Goal: Task Accomplishment & Management: Complete application form

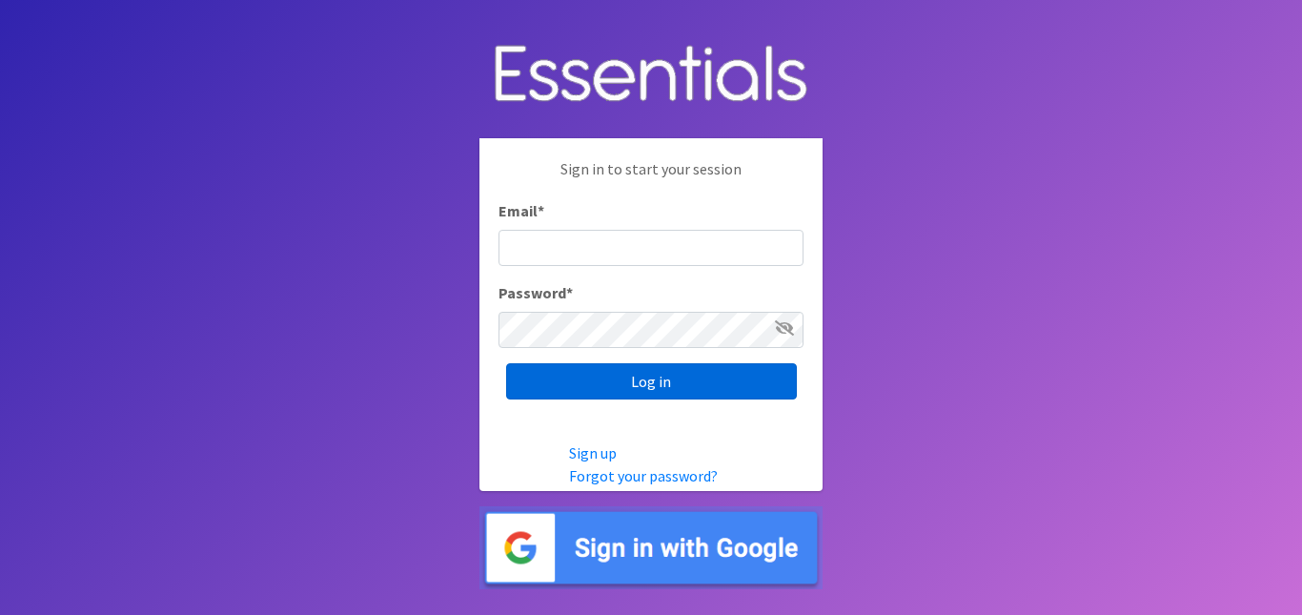
type input "[EMAIL_ADDRESS][DOMAIN_NAME]"
click at [644, 382] on input "Log in" at bounding box center [651, 381] width 291 height 36
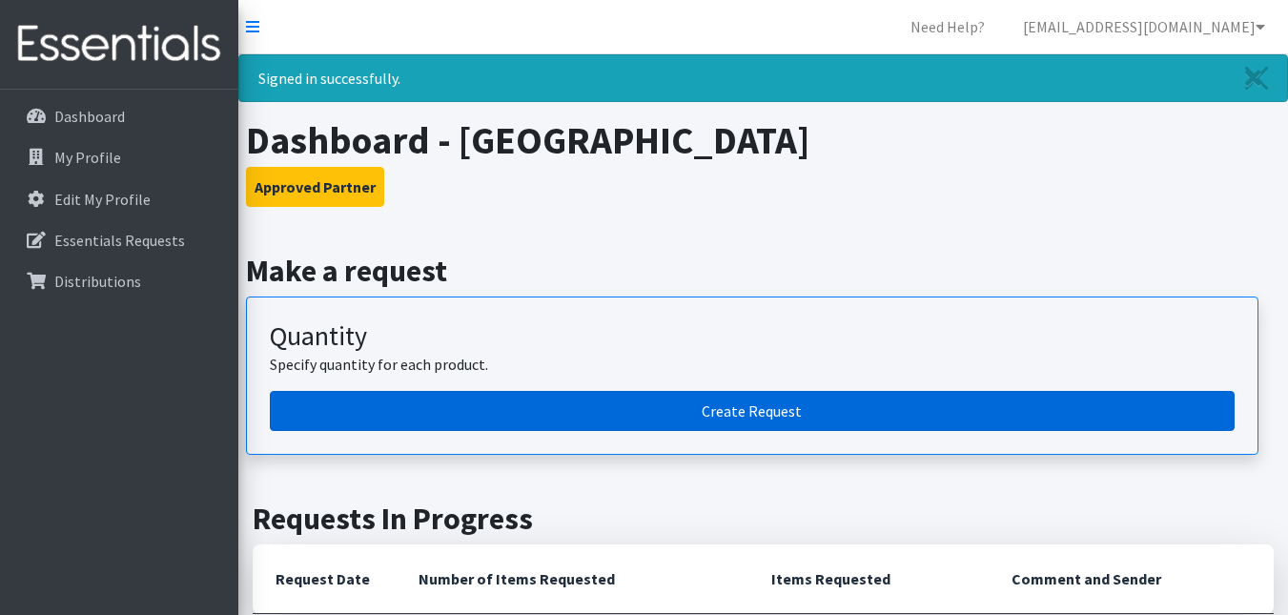
click at [652, 398] on link "Create Request" at bounding box center [752, 411] width 965 height 40
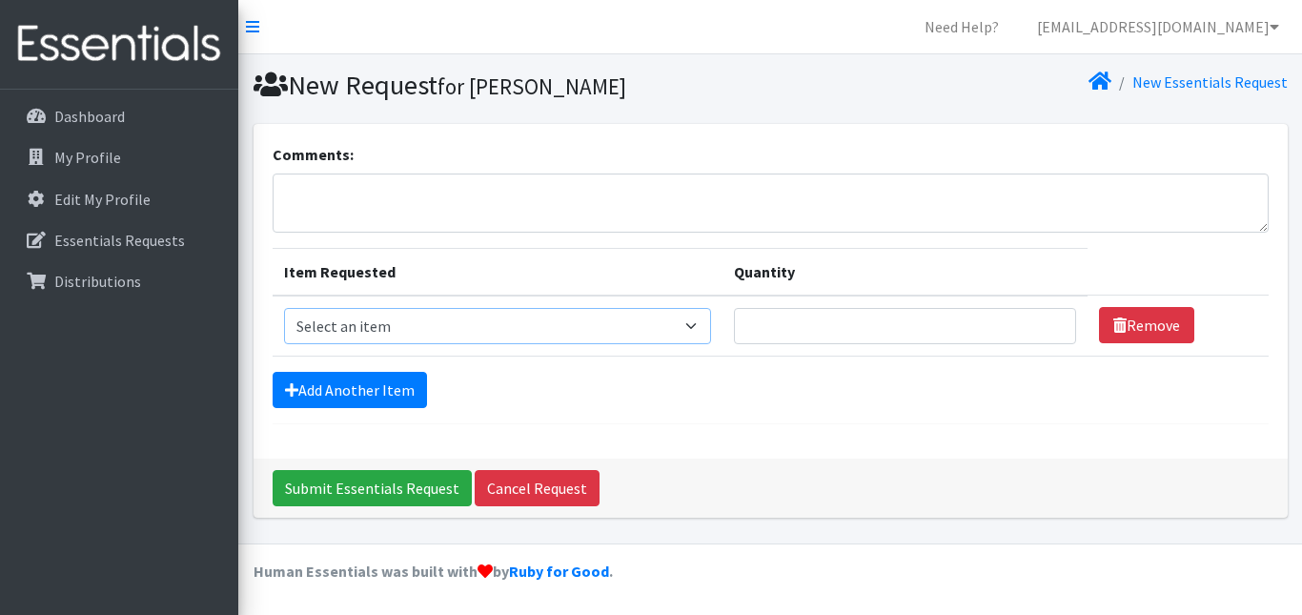
click at [393, 324] on select "Select an item Incont - Brief - 2XLarge Incont - Brief - Large Men Incont - Bri…" at bounding box center [498, 326] width 428 height 36
select select "12733"
click at [284, 308] on select "Select an item Incont - Brief - 2XLarge Incont - Brief - Large Men Incont - Bri…" at bounding box center [498, 326] width 428 height 36
click at [831, 330] on input "Quantity" at bounding box center [905, 326] width 342 height 36
click at [377, 391] on link "Add Another Item" at bounding box center [350, 390] width 154 height 36
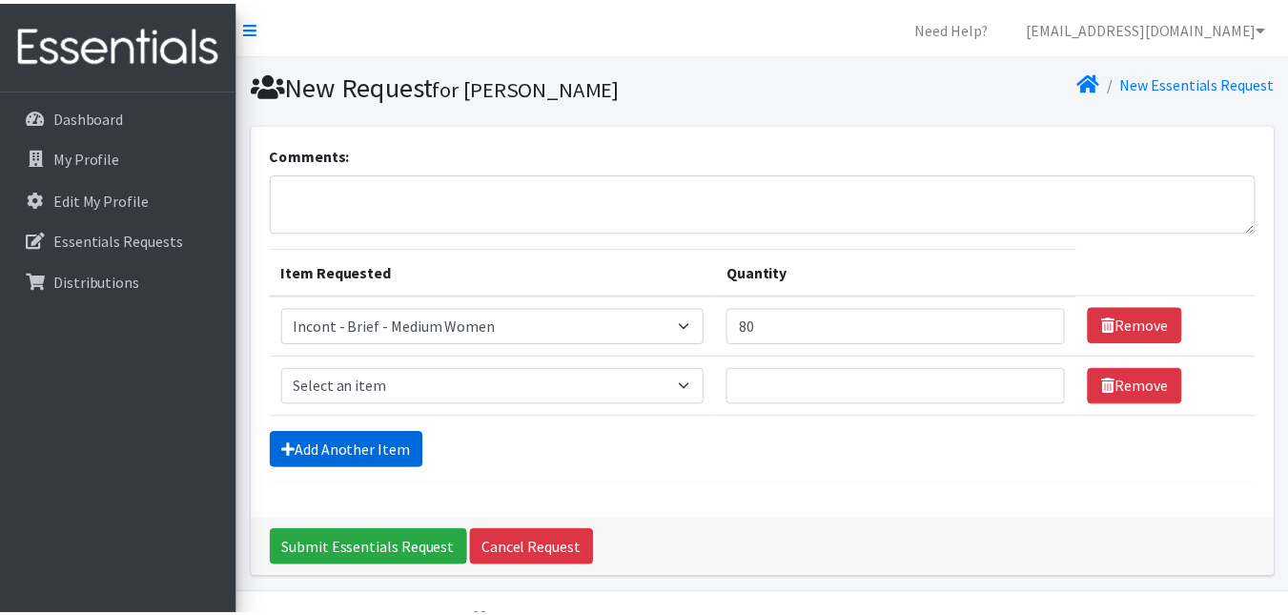
scroll to position [50, 0]
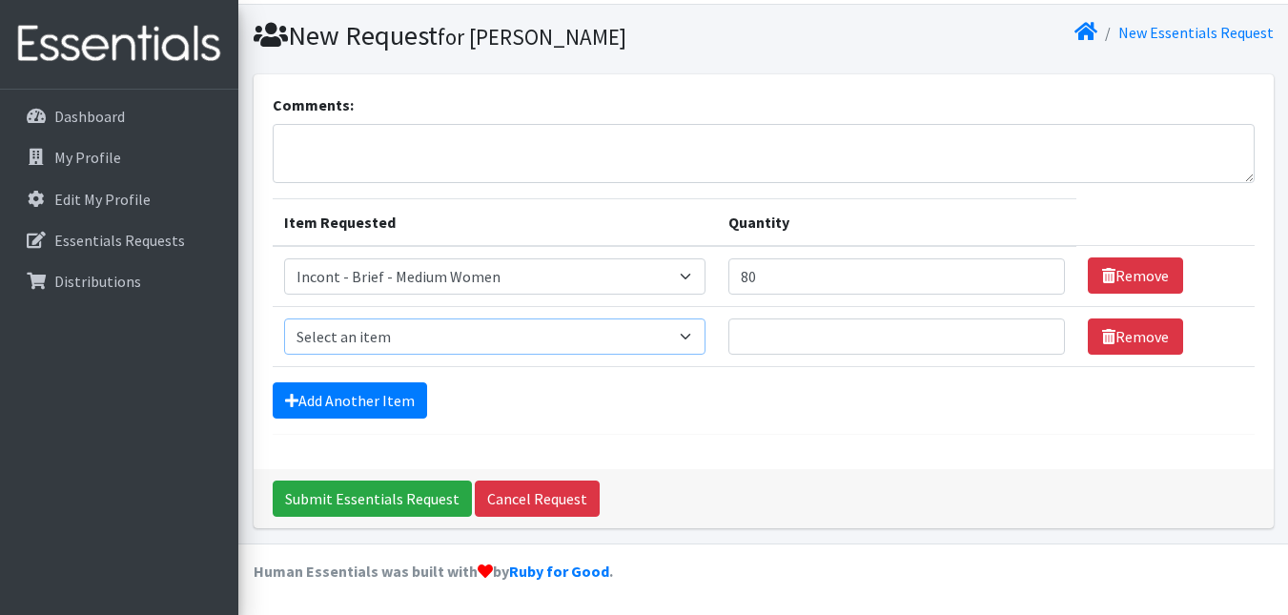
click at [403, 329] on select "Select an item Incont - Brief - 2XLarge Incont - Brief - Large Men Incont - Bri…" at bounding box center [494, 336] width 421 height 36
click at [772, 277] on input "80" at bounding box center [896, 276] width 337 height 36
type input "8"
type input "100"
click at [649, 337] on select "Select an item Incont - Brief - 2XLarge Incont - Brief - Large Men Incont - Bri…" at bounding box center [494, 336] width 421 height 36
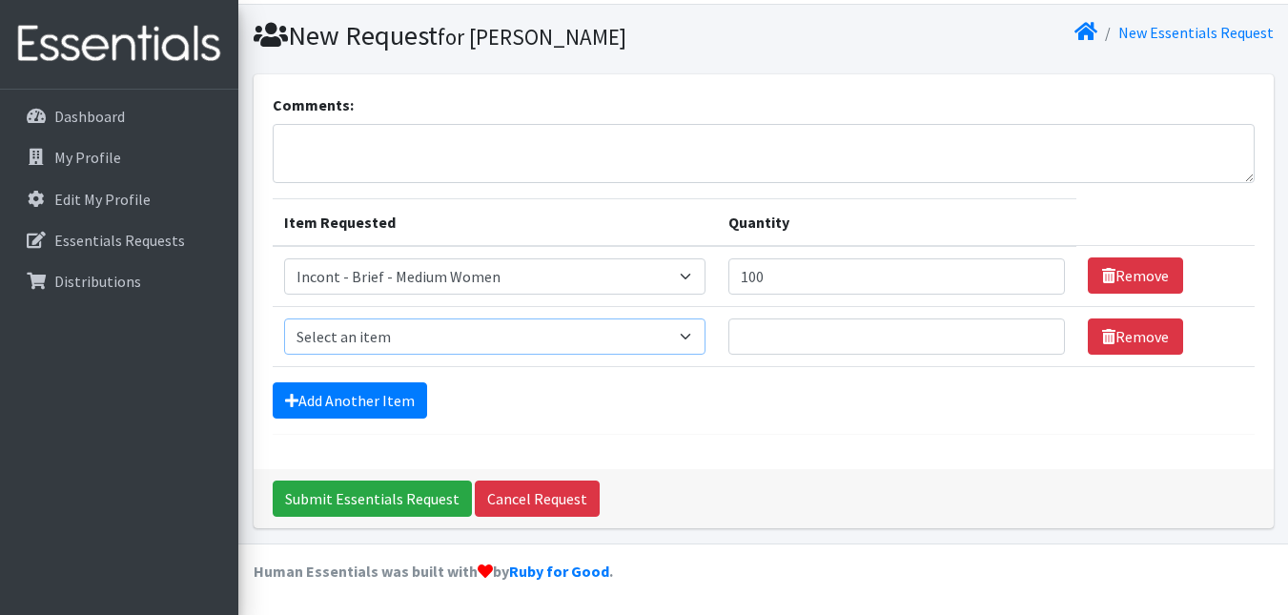
select select "12730"
click at [284, 318] on select "Select an item Incont - Brief - 2XLarge Incont - Brief - Large Men Incont - Bri…" at bounding box center [494, 336] width 421 height 36
click at [792, 337] on input "Quantity" at bounding box center [896, 336] width 337 height 36
type input "240"
click at [372, 386] on link "Add Another Item" at bounding box center [350, 400] width 154 height 36
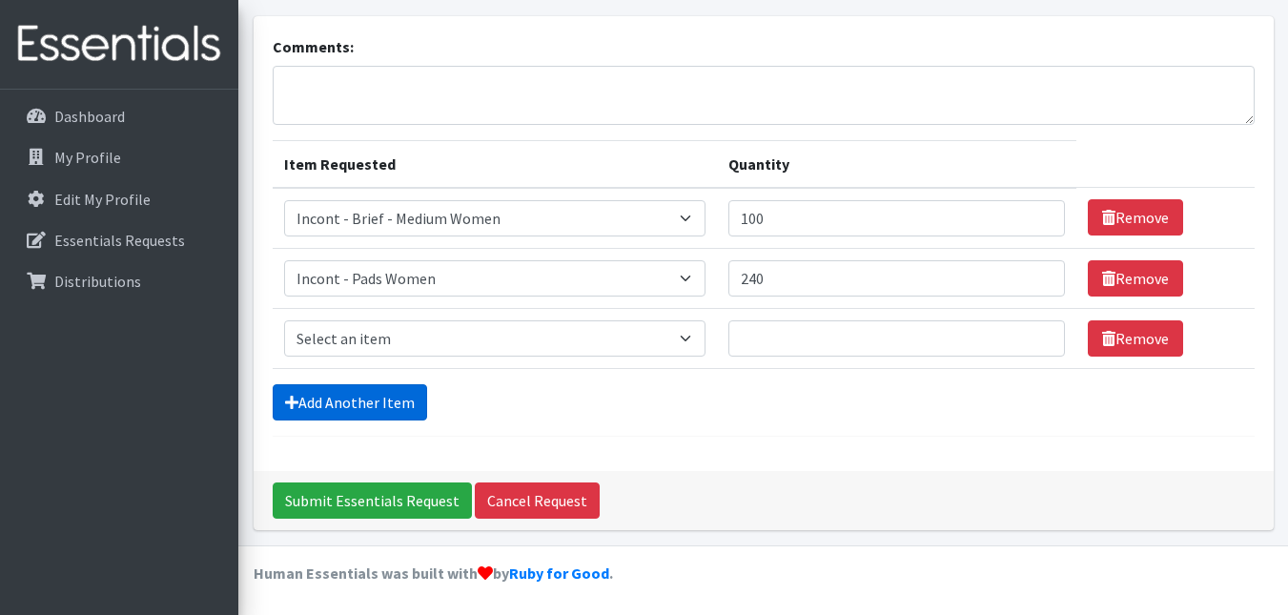
scroll to position [110, 0]
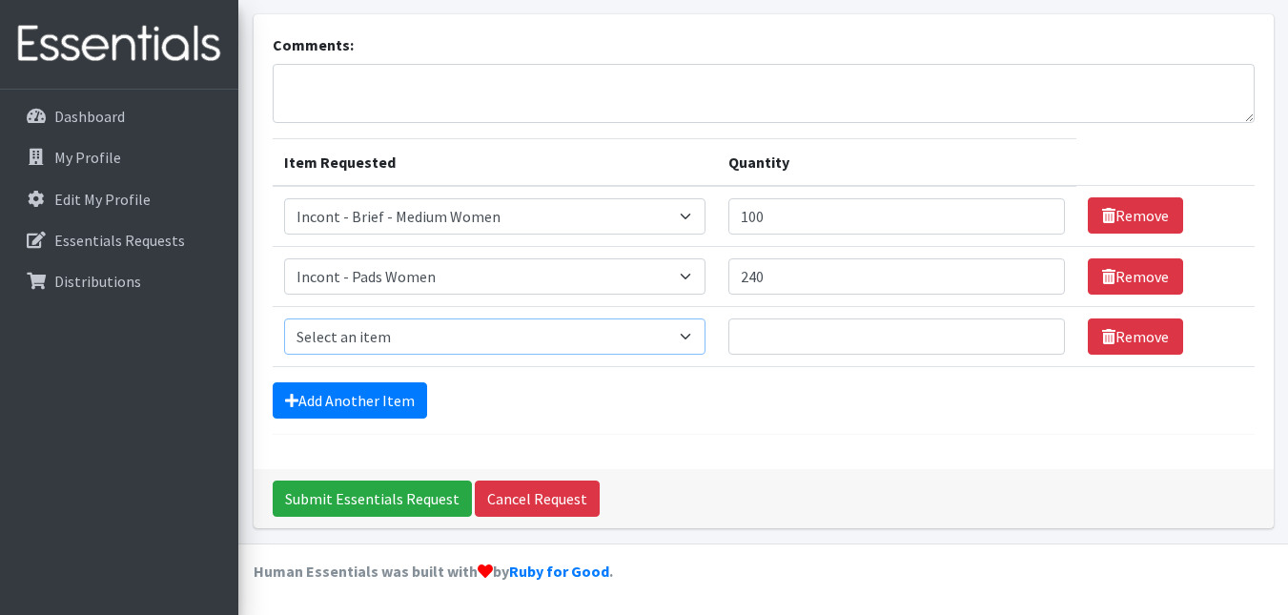
click at [695, 337] on select "Select an item Incont - Brief - 2XLarge Incont - Brief - Large Men Incont - Bri…" at bounding box center [494, 336] width 421 height 36
select select "12729"
click at [284, 318] on select "Select an item Incont - Brief - 2XLarge Incont - Brief - Large Men Incont - Bri…" at bounding box center [494, 336] width 421 height 36
click at [777, 341] on input "Quantity" at bounding box center [896, 336] width 337 height 36
type input "80"
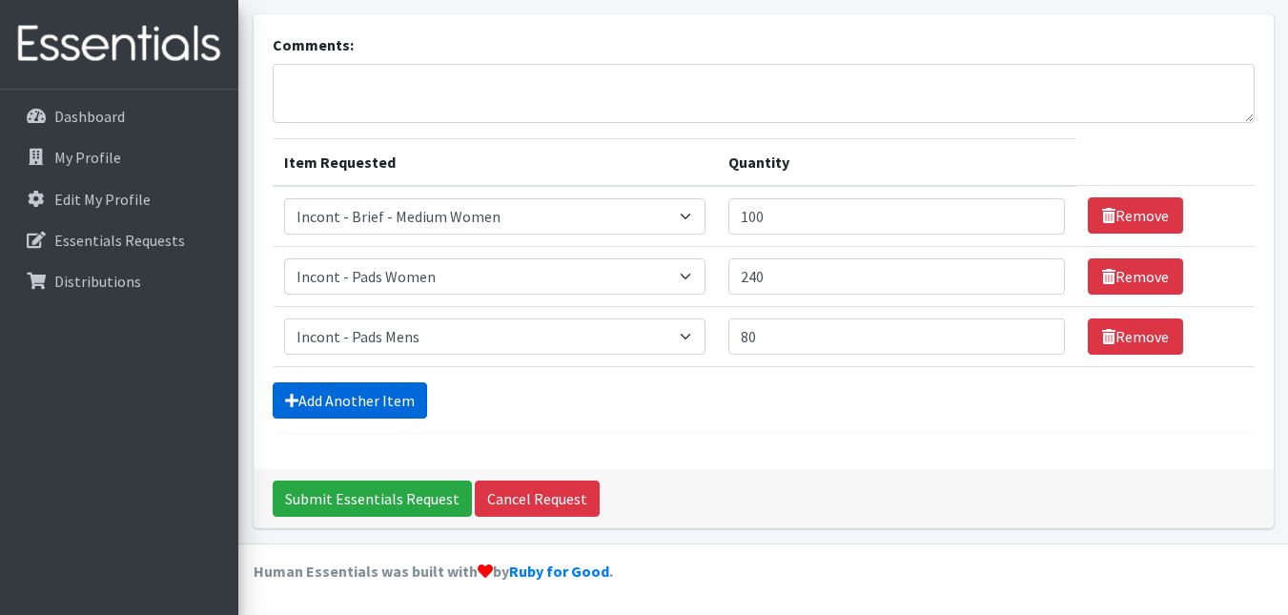
click at [331, 404] on link "Add Another Item" at bounding box center [350, 400] width 154 height 36
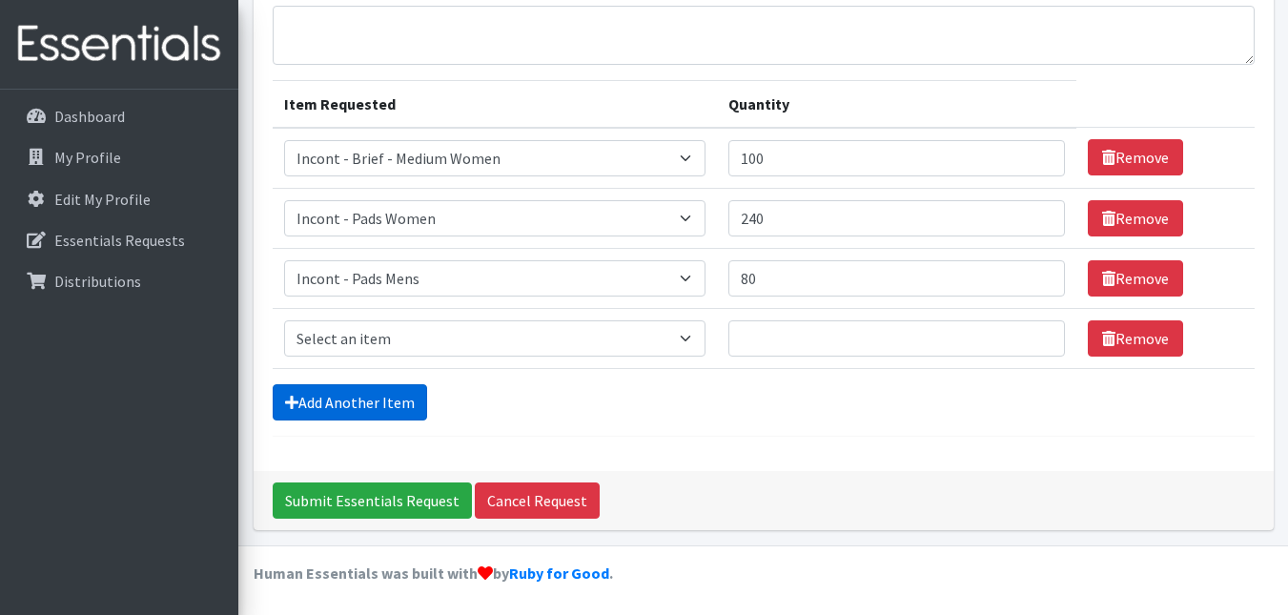
scroll to position [170, 0]
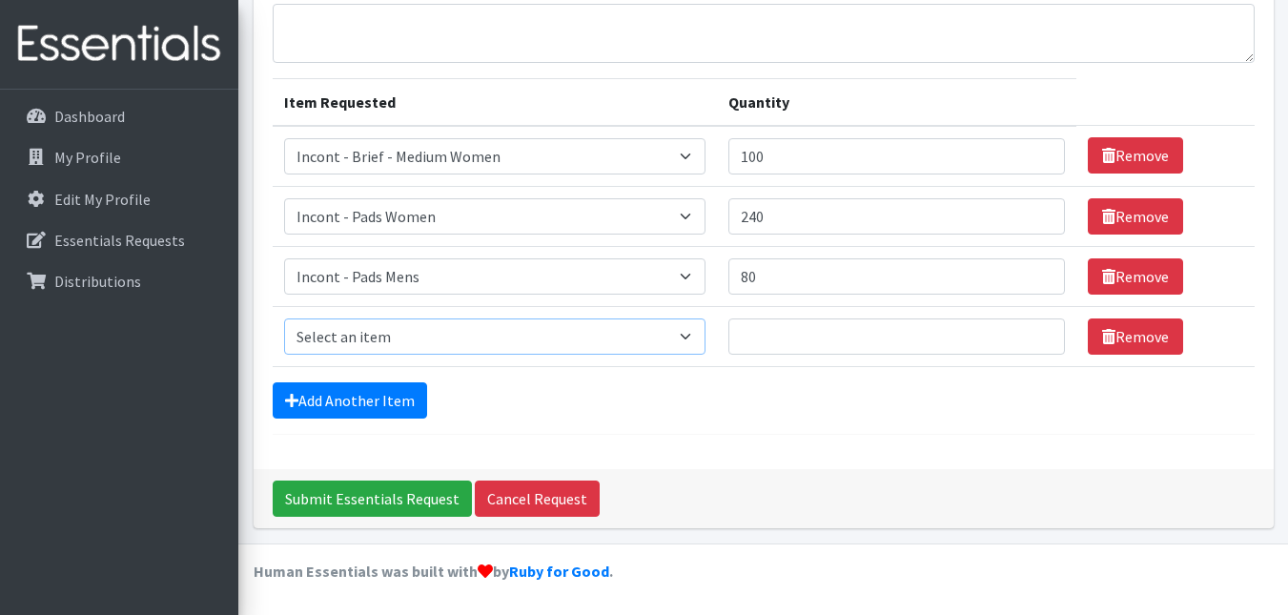
click at [407, 339] on select "Select an item Incont - Brief - 2XLarge Incont - Brief - Large Men Incont - Bri…" at bounding box center [494, 336] width 421 height 36
select select "8892"
click at [284, 318] on select "Select an item Incont - Brief - 2XLarge Incont - Brief - Large Men Incont - Bri…" at bounding box center [494, 336] width 421 height 36
click at [792, 342] on input "Quantity" at bounding box center [896, 336] width 337 height 36
type input "4"
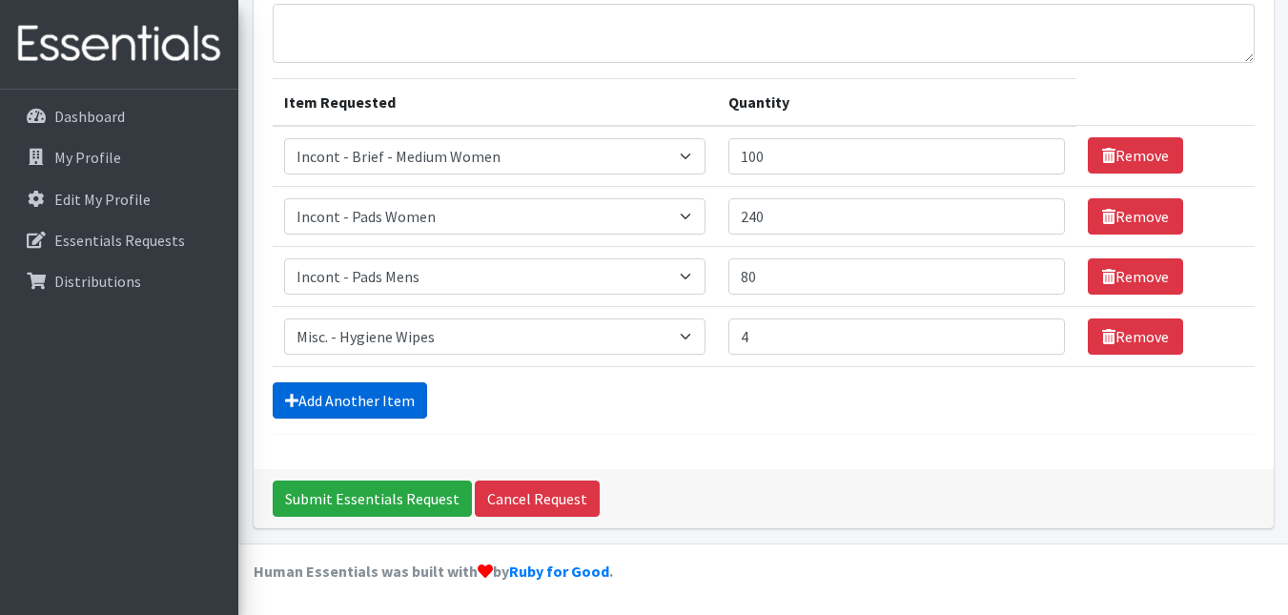
click at [386, 399] on link "Add Another Item" at bounding box center [350, 400] width 154 height 36
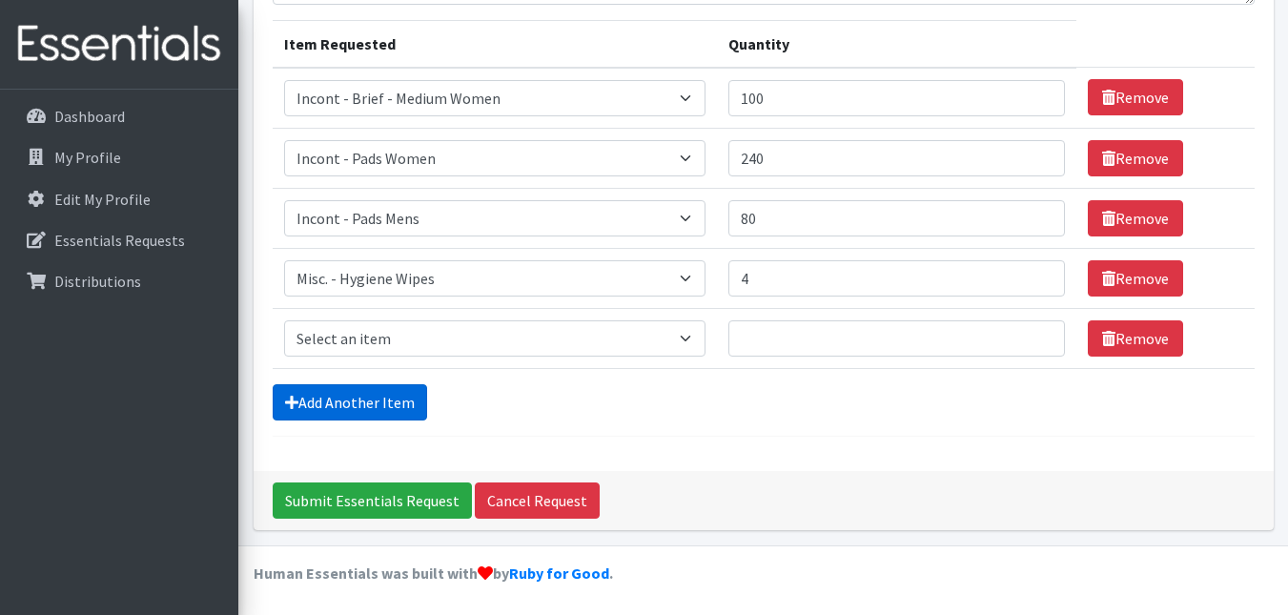
scroll to position [230, 0]
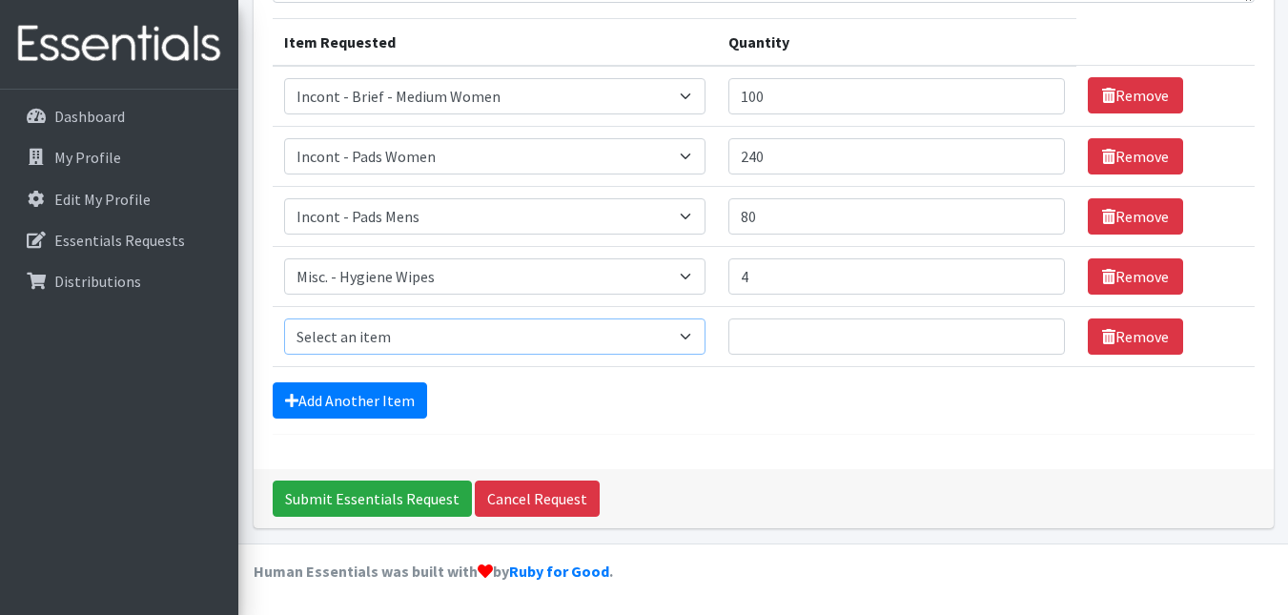
click at [664, 330] on select "Select an item Incont - Brief - 2XLarge Incont - Brief - Large Men Incont - Bri…" at bounding box center [494, 336] width 421 height 36
select select "106"
click at [284, 318] on select "Select an item Incont - Brief - 2XLarge Incont - Brief - Large Men Incont - Bri…" at bounding box center [494, 336] width 421 height 36
click at [874, 347] on input "Quantity" at bounding box center [896, 336] width 337 height 36
type input "120"
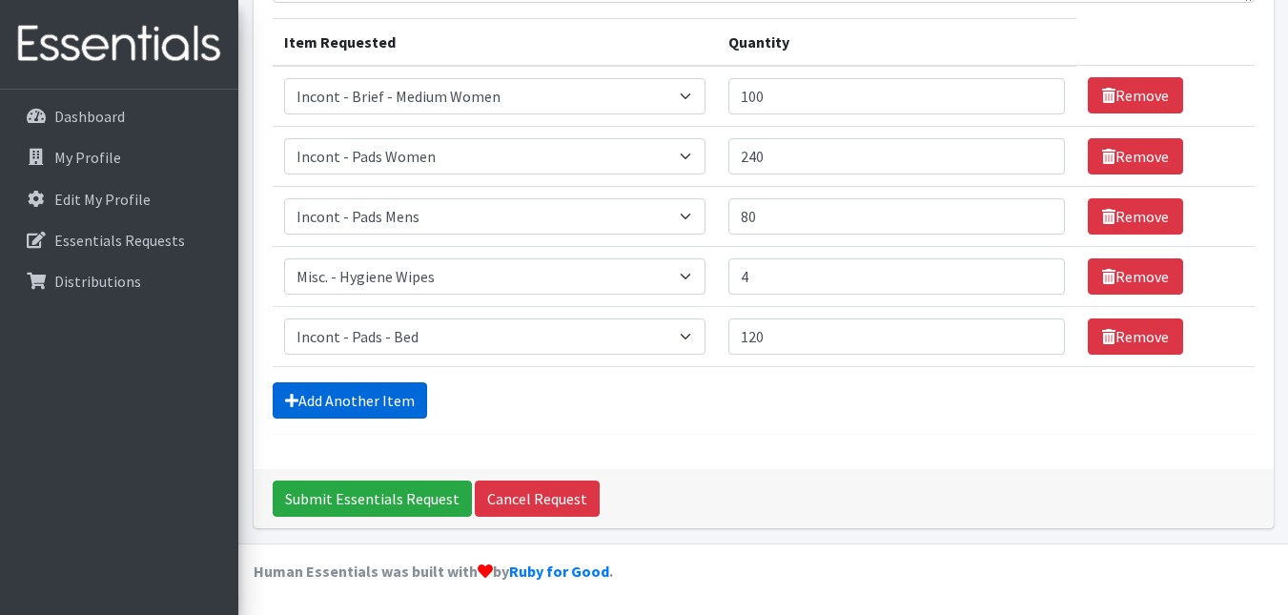
click at [378, 401] on link "Add Another Item" at bounding box center [350, 400] width 154 height 36
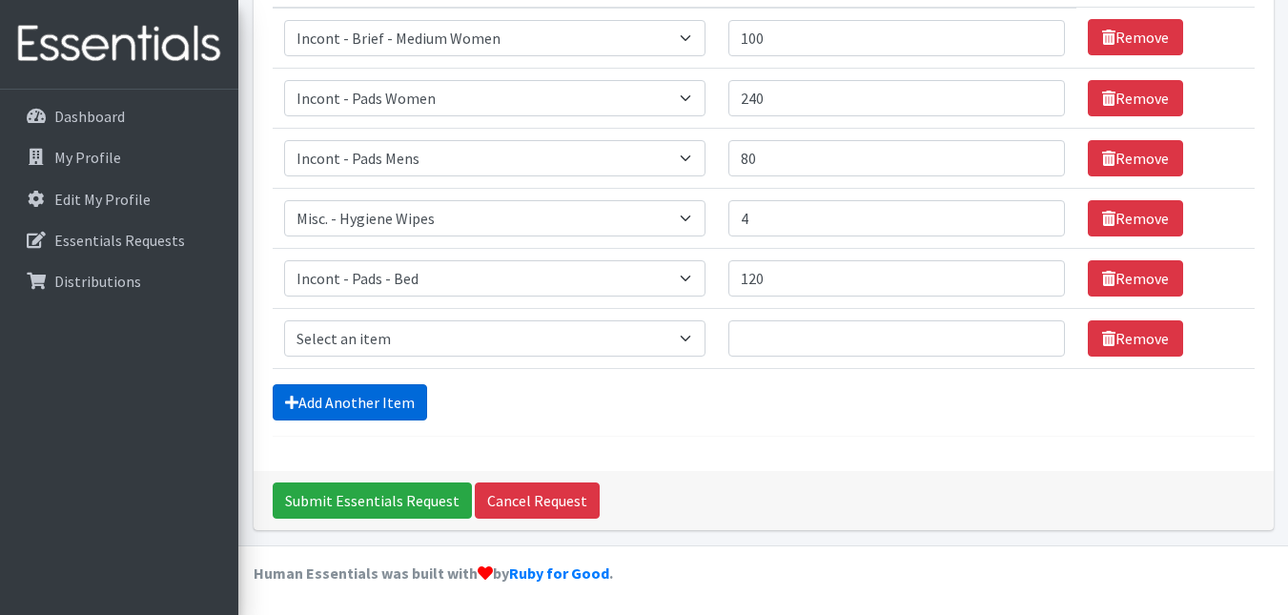
scroll to position [290, 0]
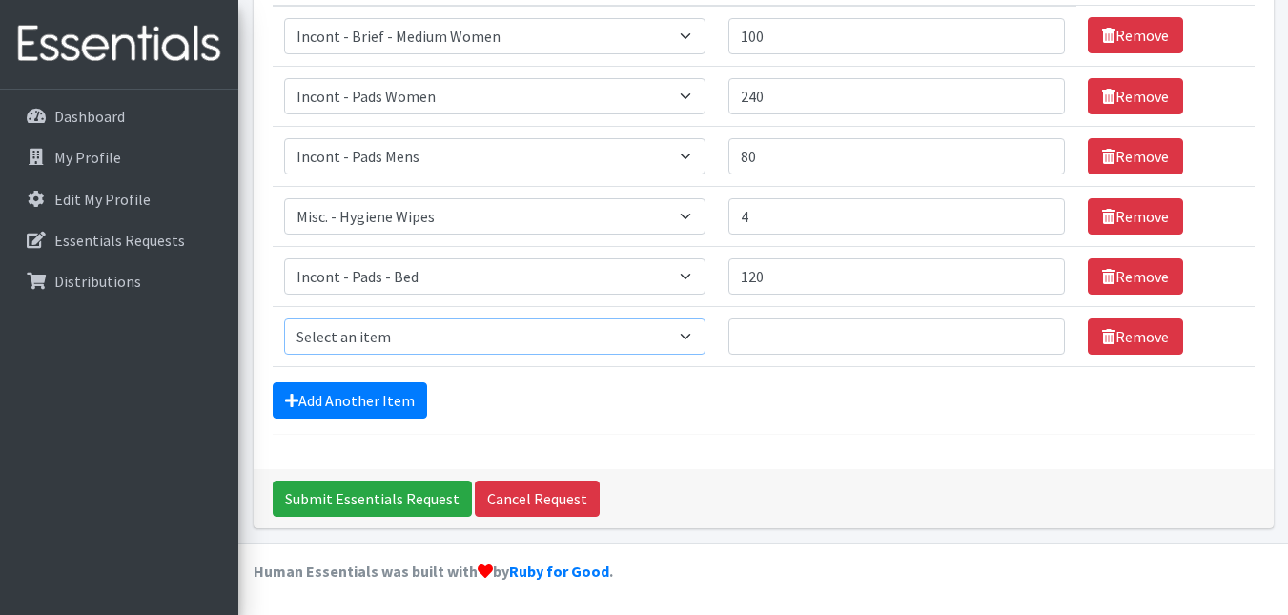
click at [368, 333] on select "Select an item Incont - Brief - 2XLarge Incont - Brief - Large Men Incont - Bri…" at bounding box center [494, 336] width 421 height 36
select select "88"
click at [284, 318] on select "Select an item Incont - Brief - 2XLarge Incont - Brief - Large Men Incont - Bri…" at bounding box center [494, 336] width 421 height 36
click at [759, 344] on input "Quantity" at bounding box center [896, 336] width 337 height 36
type input "80"
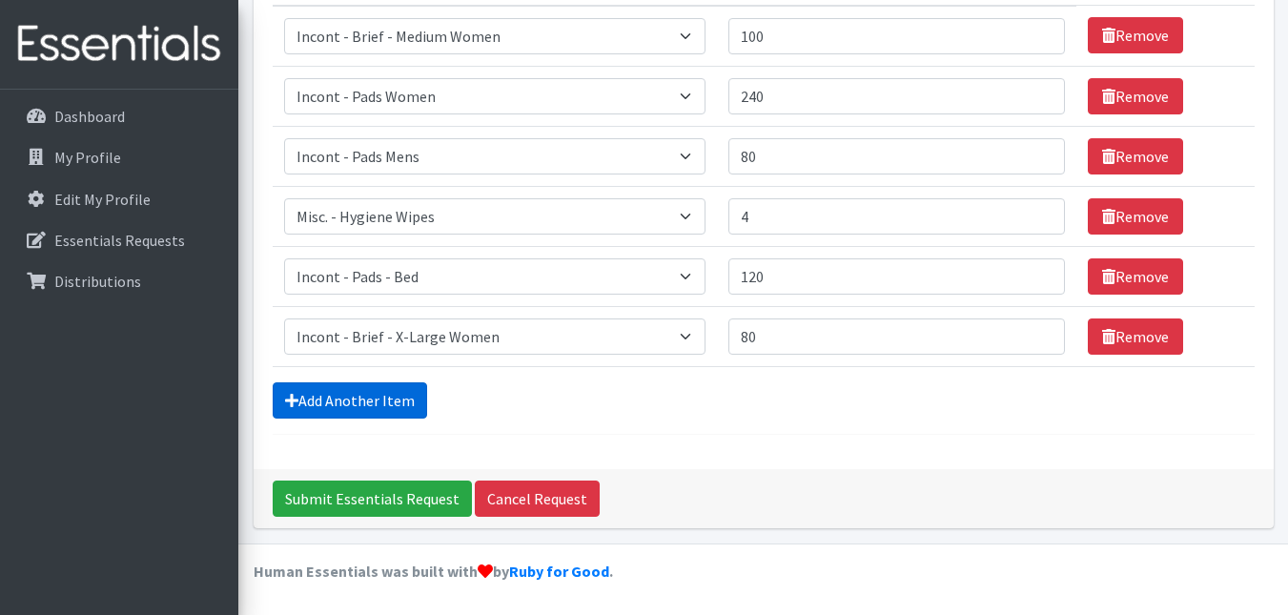
click at [319, 394] on link "Add Another Item" at bounding box center [350, 400] width 154 height 36
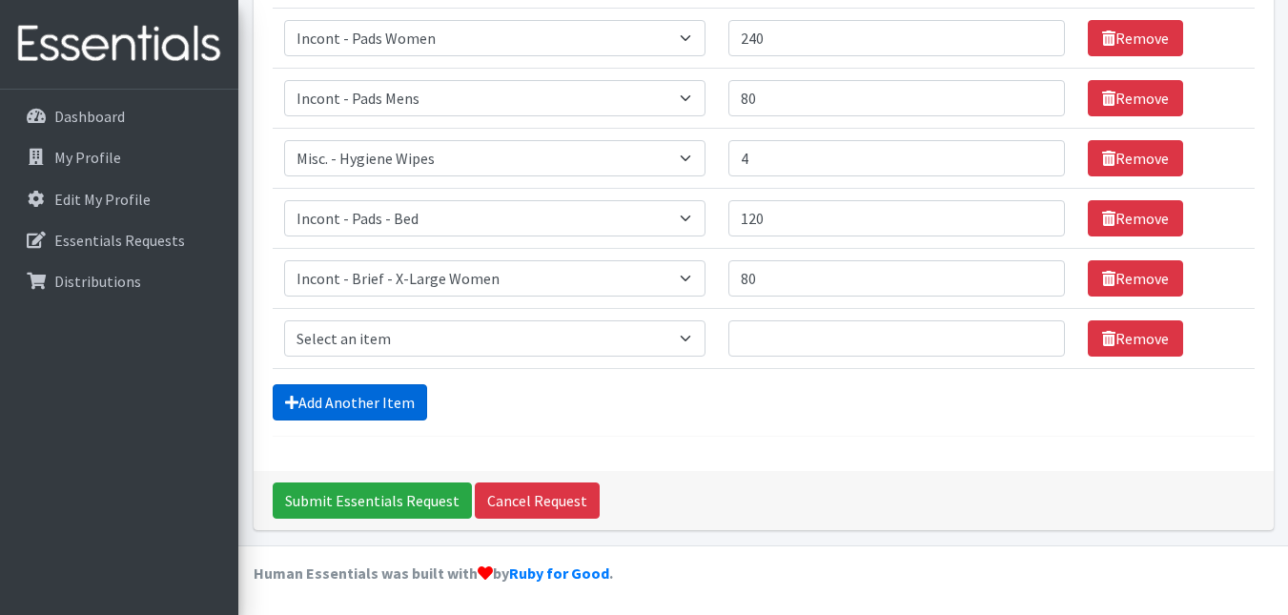
scroll to position [350, 0]
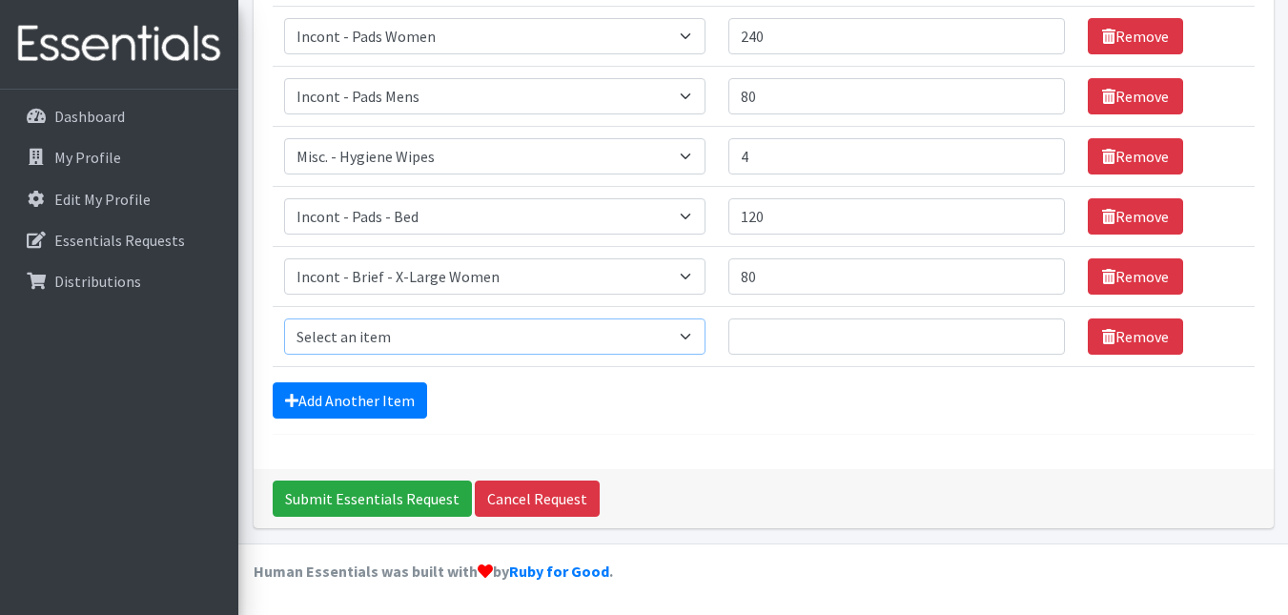
click at [396, 335] on select "Select an item Incont - Brief - 2XLarge Incont - Brief - Large Men Incont - Bri…" at bounding box center [494, 336] width 421 height 36
select select "12735"
click at [284, 318] on select "Select an item Incont - Brief - 2XLarge Incont - Brief - Large Men Incont - Bri…" at bounding box center [494, 336] width 421 height 36
click at [828, 337] on input "Quantity" at bounding box center [896, 336] width 337 height 36
type input "80"
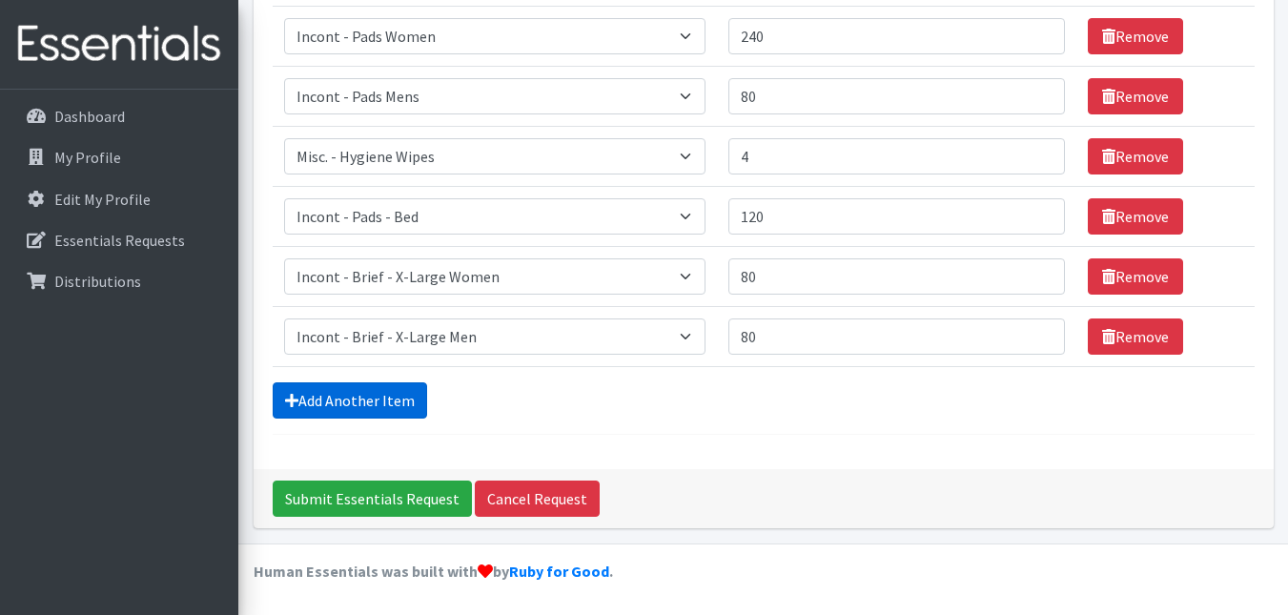
click at [361, 396] on link "Add Another Item" at bounding box center [350, 400] width 154 height 36
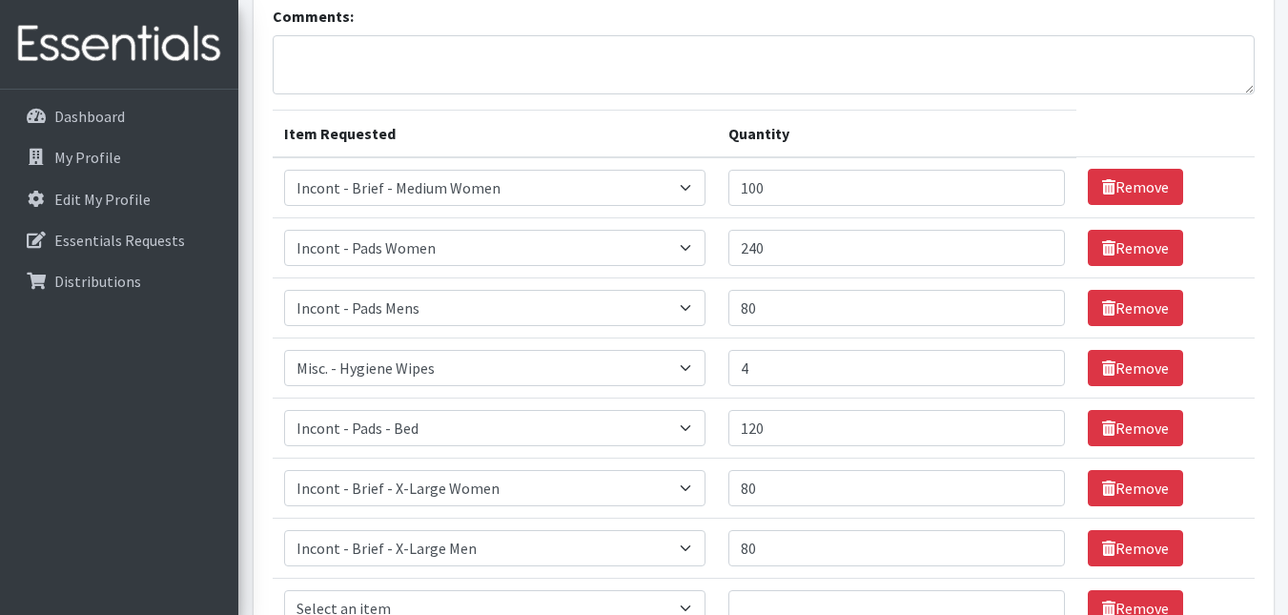
scroll to position [29, 0]
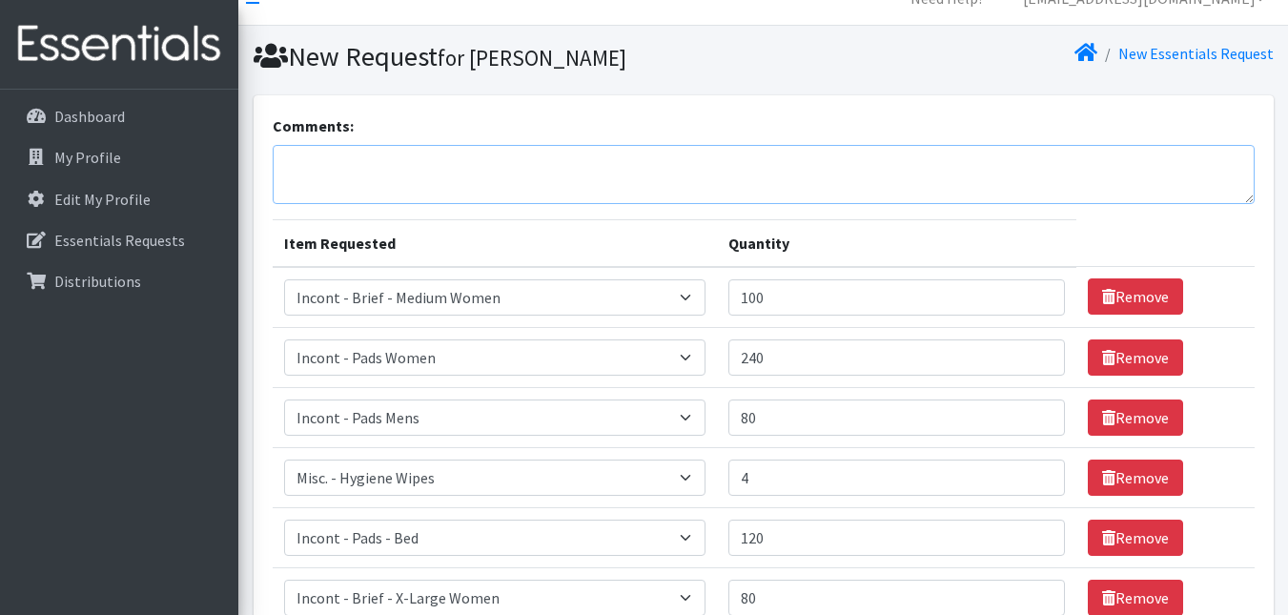
click at [360, 174] on textarea "Comments:" at bounding box center [764, 174] width 982 height 59
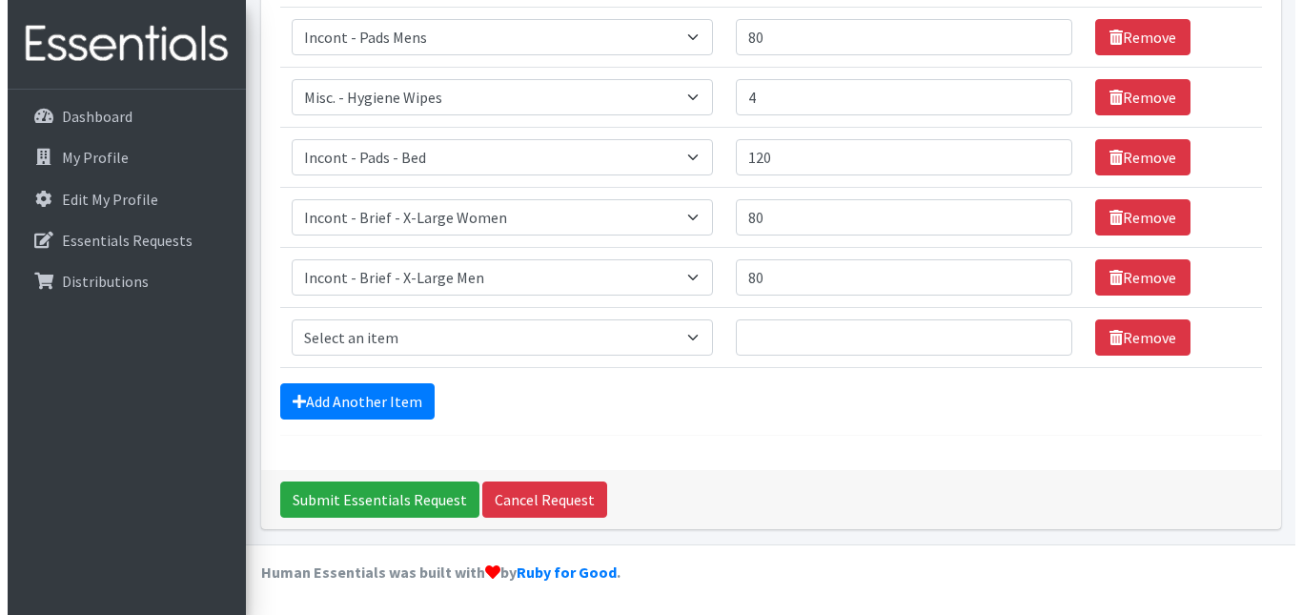
scroll to position [410, 0]
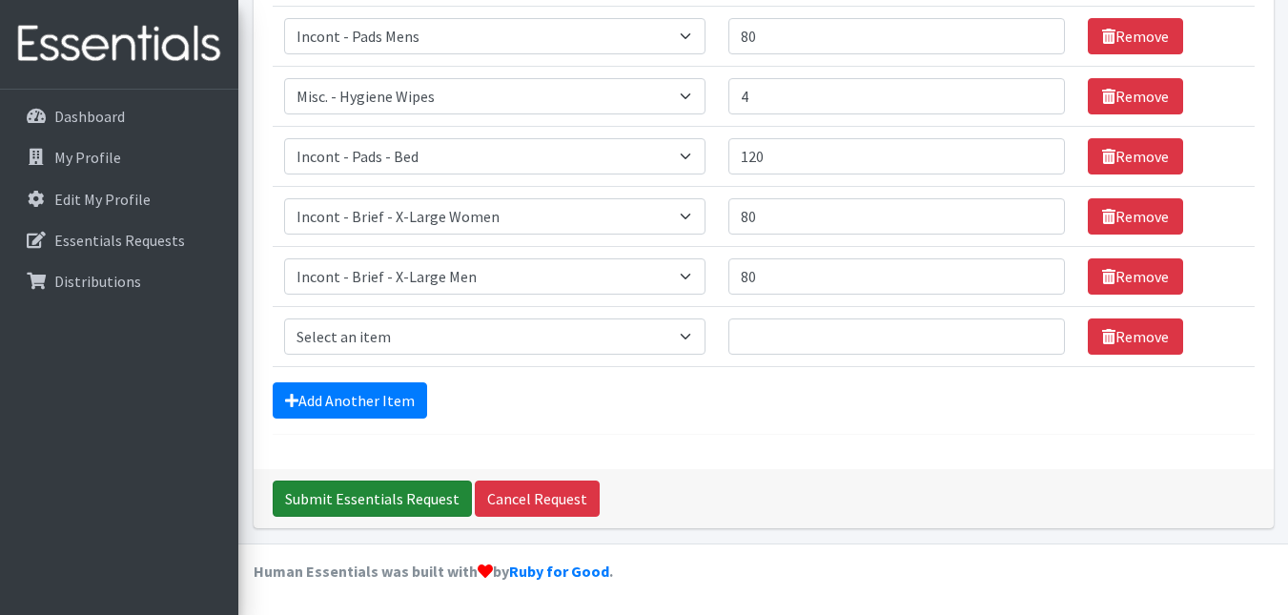
type textarea "The women are requesting the thick, long pads if you have any available. The th…"
click at [340, 496] on input "Submit Essentials Request" at bounding box center [372, 498] width 199 height 36
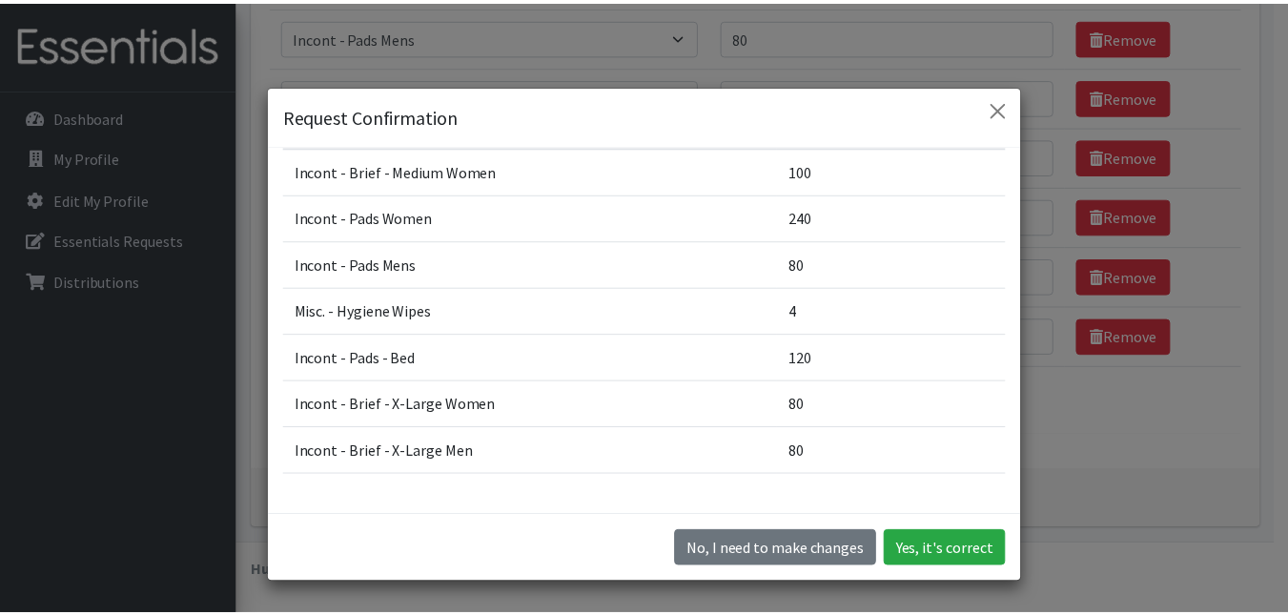
scroll to position [95, 0]
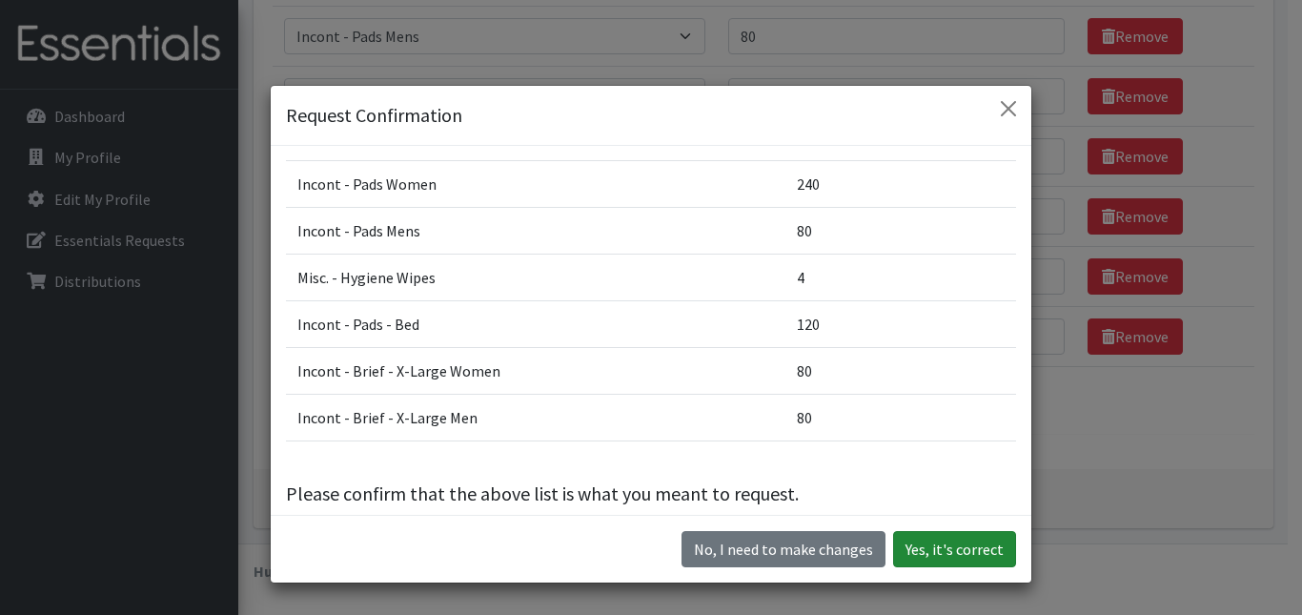
click at [949, 543] on button "Yes, it's correct" at bounding box center [954, 549] width 123 height 36
